Goal: Task Accomplishment & Management: Use online tool/utility

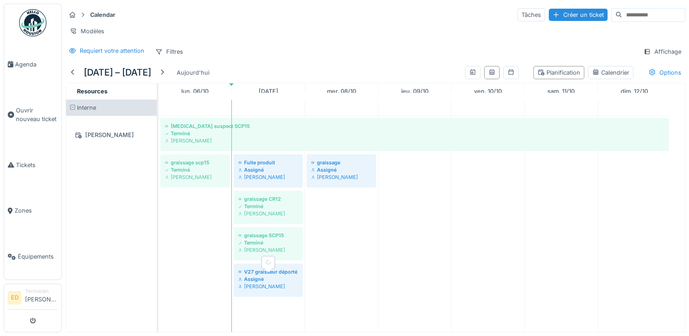
click at [261, 283] on div "Assigné" at bounding box center [268, 278] width 60 height 7
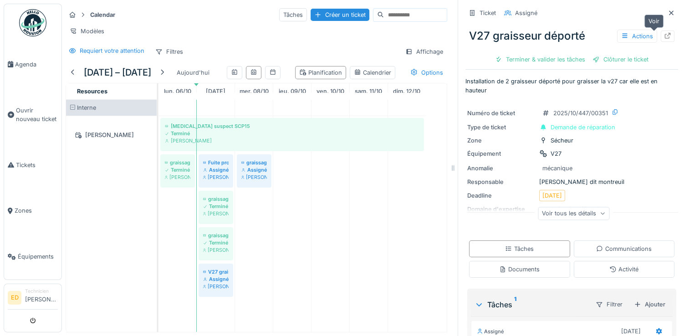
click at [664, 36] on icon at bounding box center [667, 36] width 7 height 6
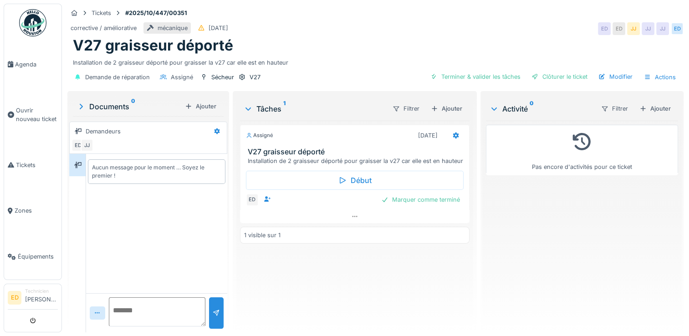
click at [134, 318] on textarea at bounding box center [157, 311] width 97 height 29
drag, startPoint x: 124, startPoint y: 323, endPoint x: 290, endPoint y: 332, distance: 166.0
click at [290, 332] on div "Tâches 1 Filtrer Ajouter Assigné 07/10/2025 V27 graisseur déporté Installation …" at bounding box center [355, 212] width 244 height 243
click at [157, 321] on textarea "**********" at bounding box center [156, 311] width 95 height 29
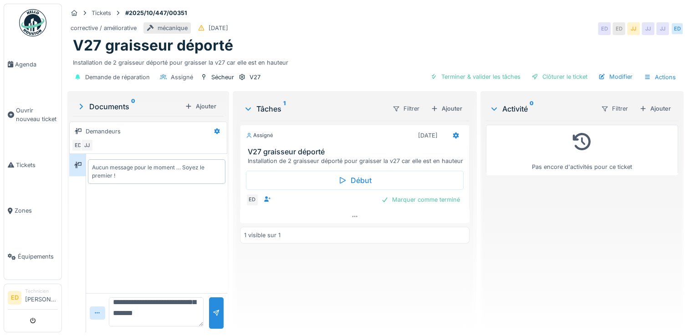
scroll to position [30, 0]
type textarea "**********"
click at [213, 317] on div at bounding box center [216, 312] width 15 height 31
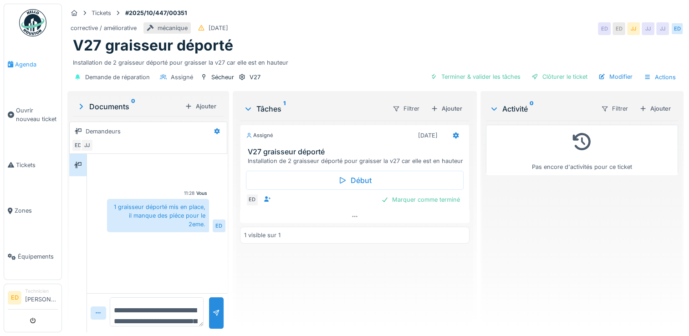
click at [27, 63] on span "Agenda" at bounding box center [36, 64] width 43 height 9
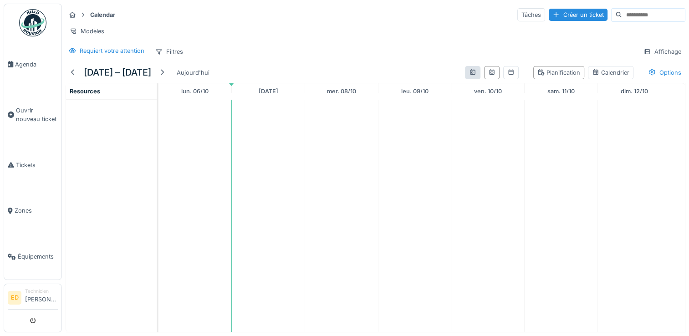
click at [465, 77] on div at bounding box center [472, 72] width 15 height 13
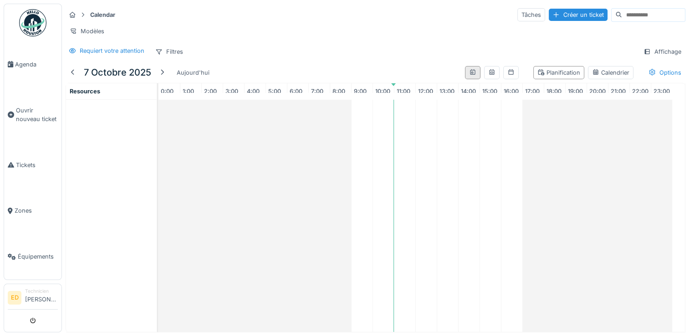
scroll to position [0, 1]
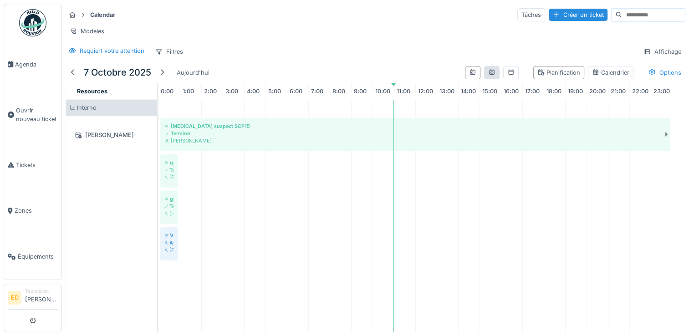
click at [484, 79] on div at bounding box center [491, 72] width 15 height 13
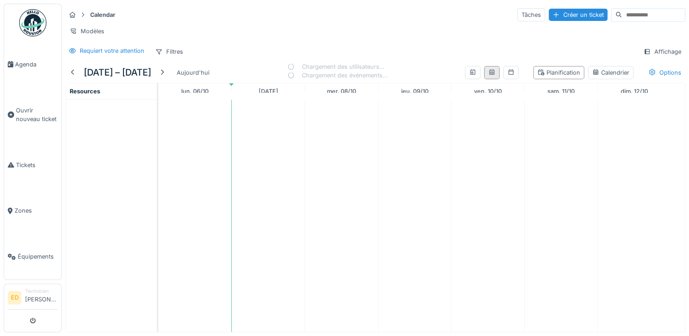
scroll to position [0, 0]
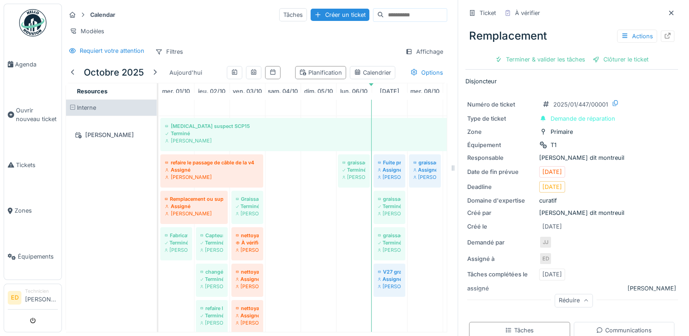
scroll to position [81, 0]
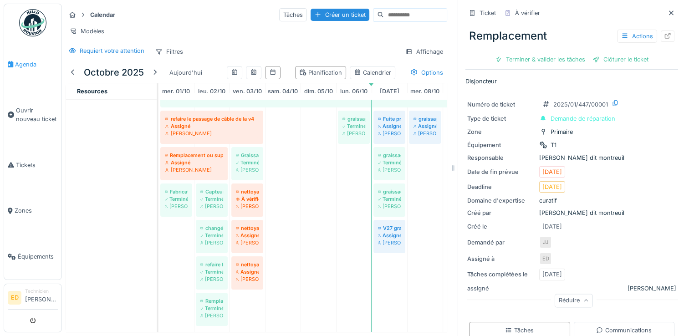
click at [20, 67] on span "Agenda" at bounding box center [36, 64] width 43 height 9
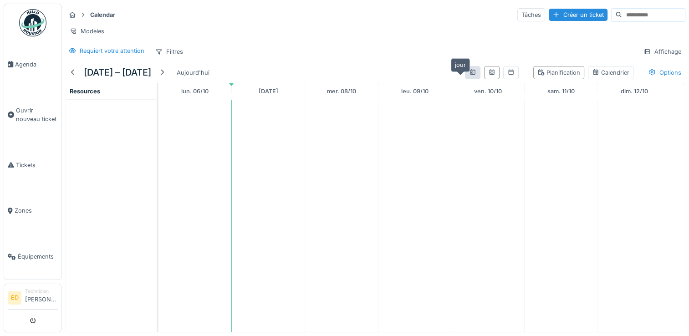
click at [469, 75] on icon at bounding box center [472, 72] width 7 height 6
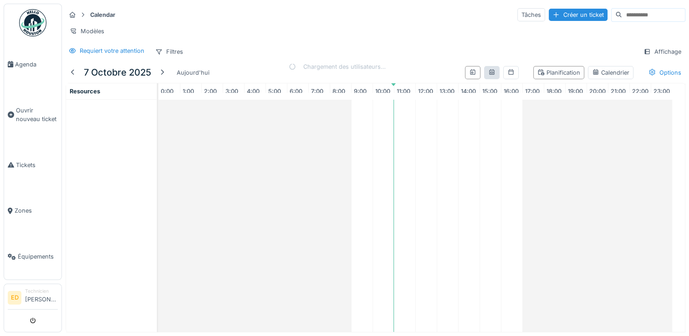
scroll to position [0, 1]
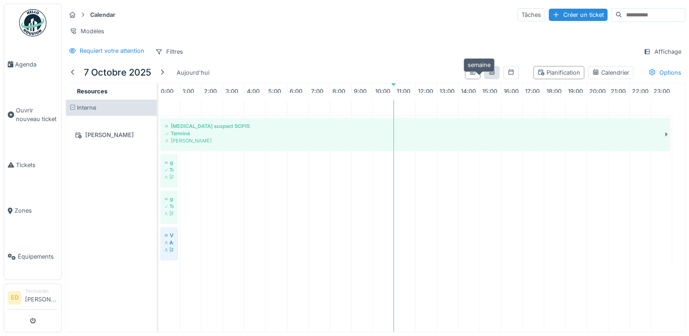
click at [488, 75] on icon at bounding box center [491, 72] width 7 height 6
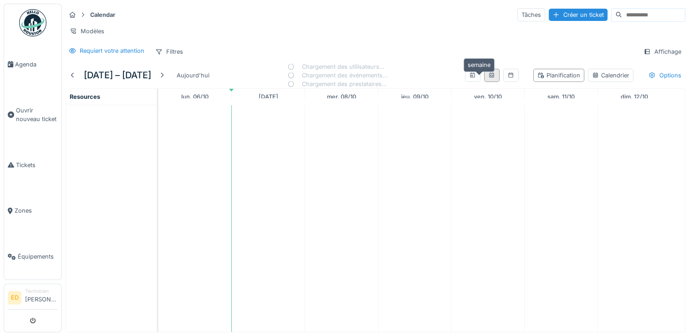
scroll to position [0, 0]
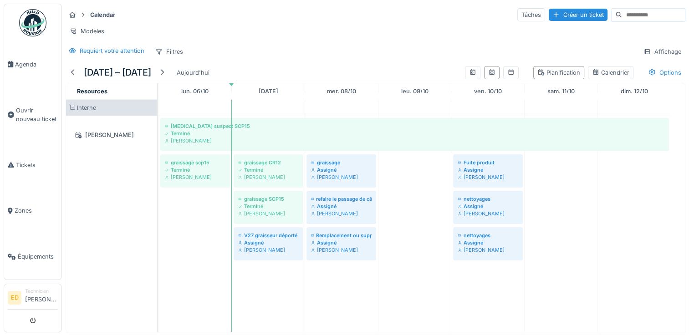
drag, startPoint x: 9, startPoint y: 334, endPoint x: 332, endPoint y: 273, distance: 329.3
click at [332, 273] on td at bounding box center [341, 216] width 73 height 232
